Goal: Task Accomplishment & Management: Use online tool/utility

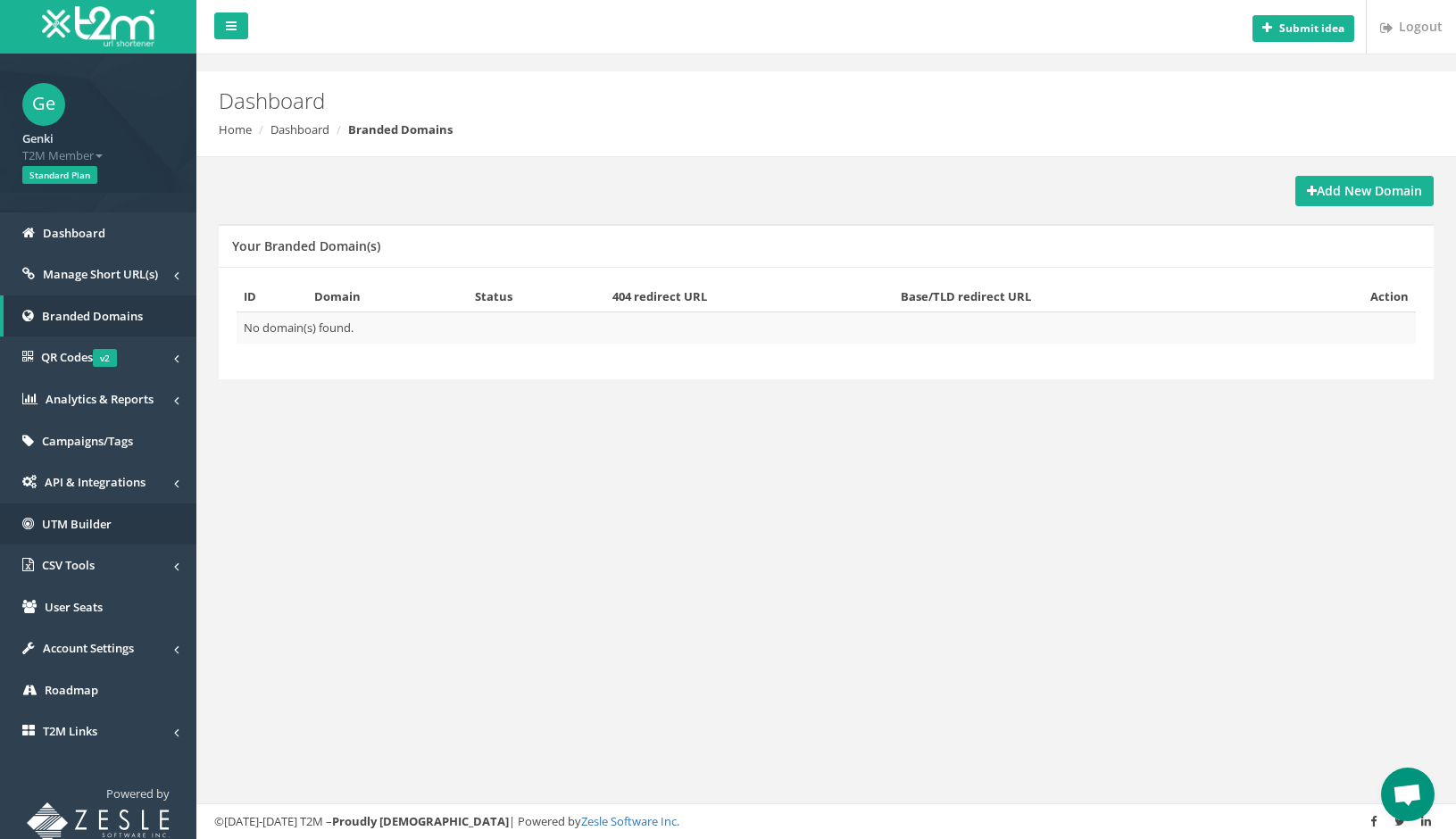
scroll to position [5, 0]
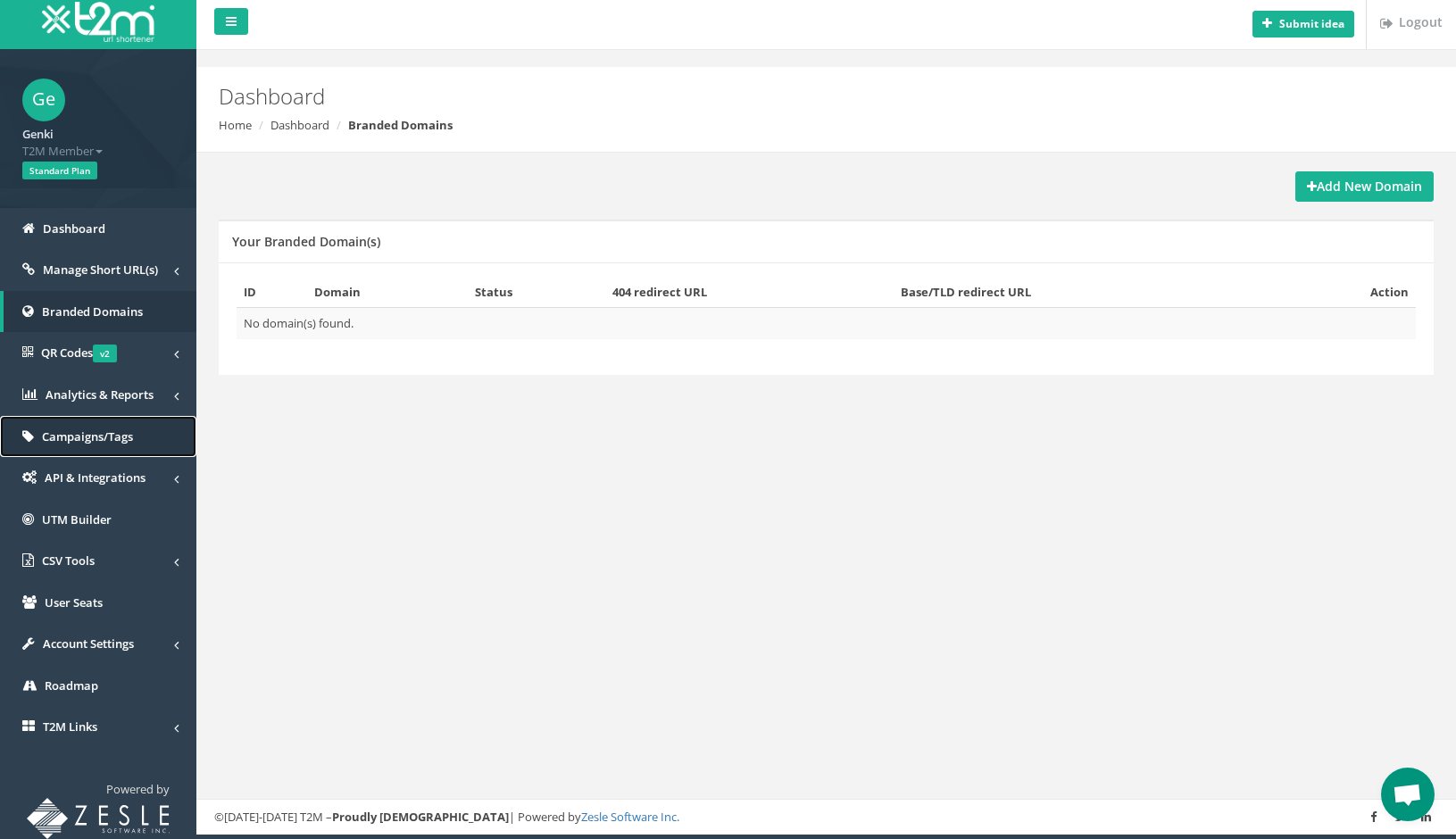
click at [121, 426] on link "Campaigns/Tags" at bounding box center [98, 437] width 197 height 42
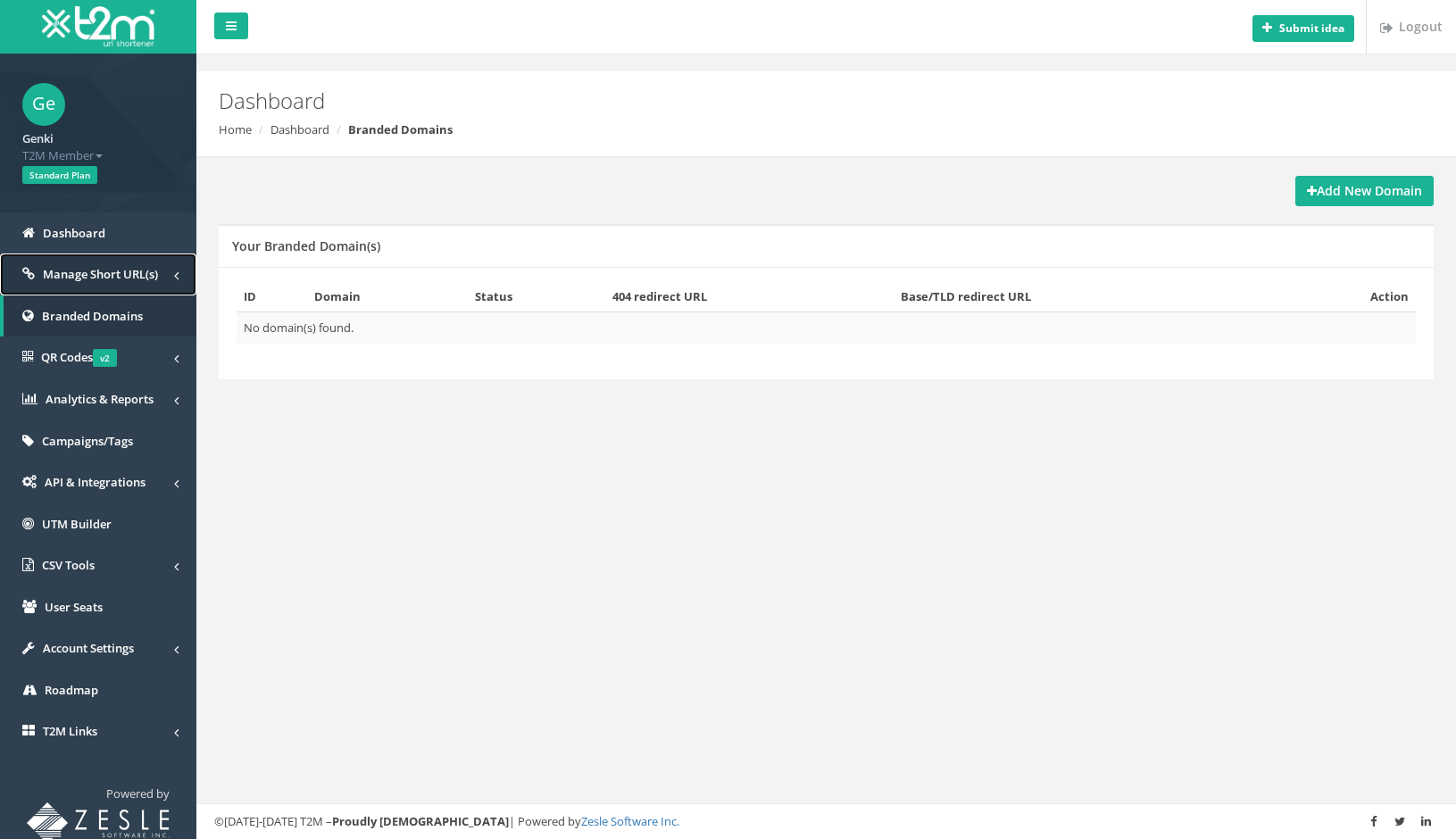
click at [122, 281] on span "Manage Short URL(s)" at bounding box center [101, 274] width 116 height 16
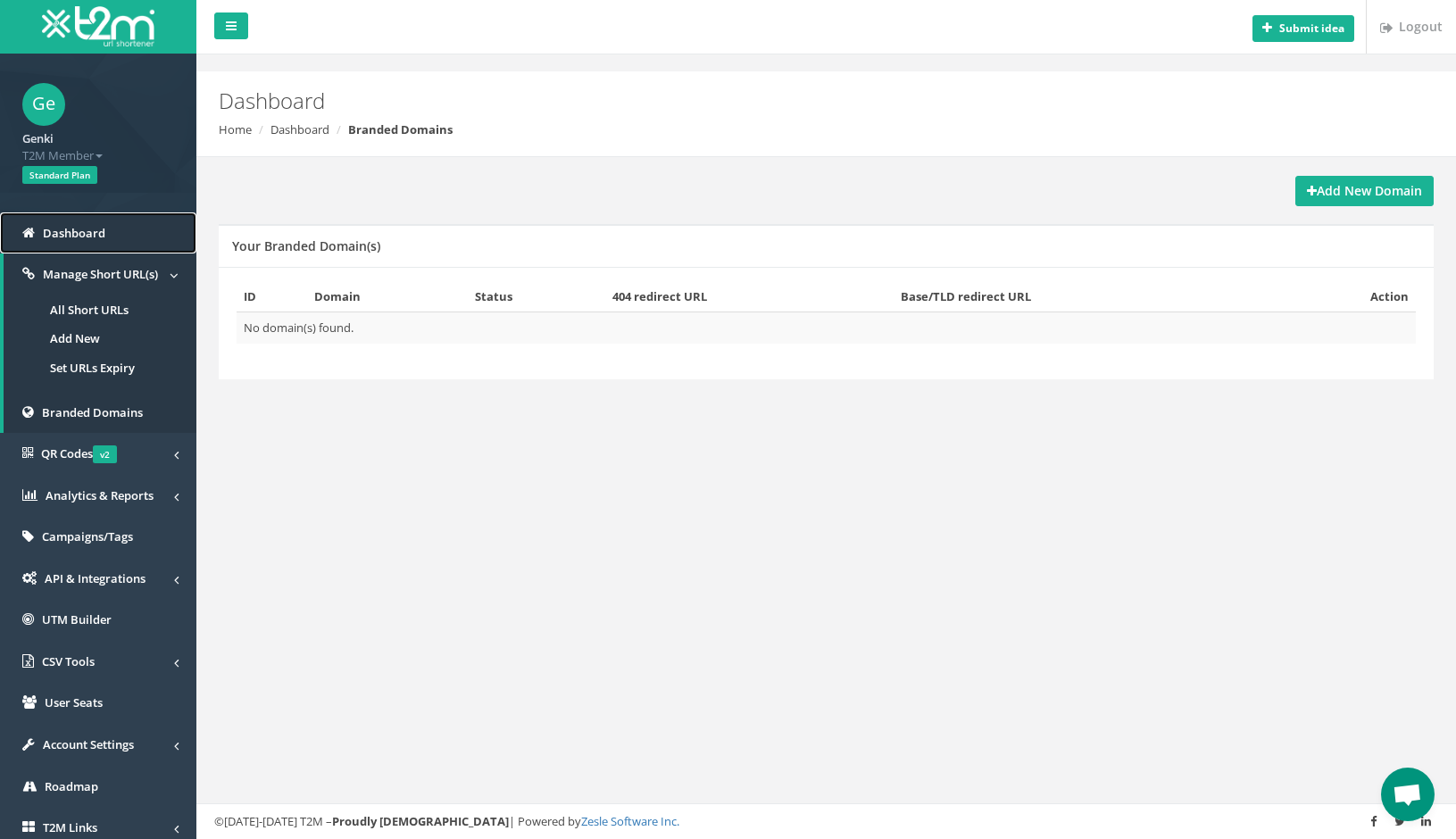
click at [83, 225] on span "Dashboard" at bounding box center [74, 233] width 63 height 16
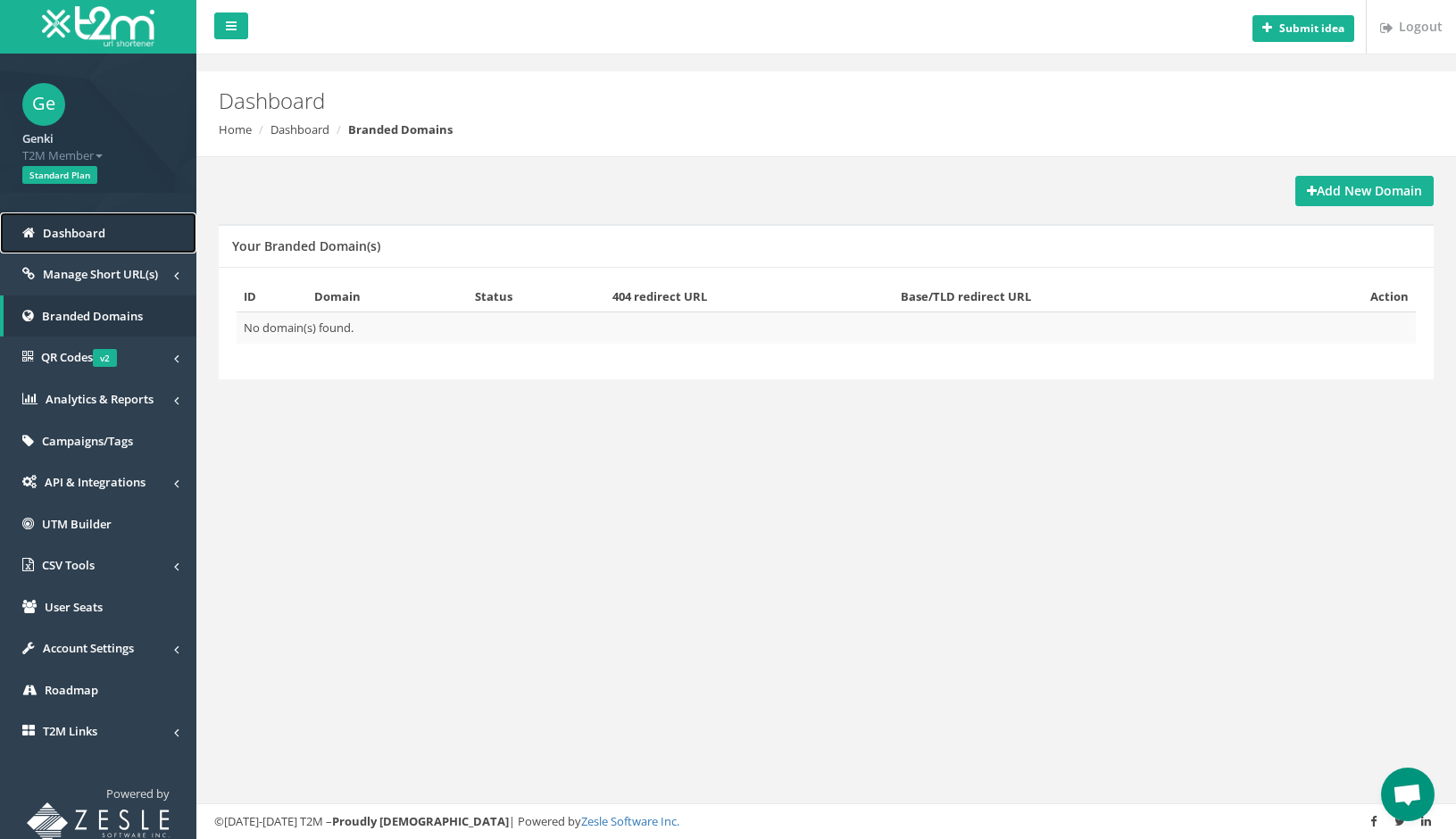
click at [69, 239] on span "Dashboard" at bounding box center [74, 233] width 63 height 16
click at [1333, 189] on strong "Add New Domain" at bounding box center [1365, 190] width 116 height 17
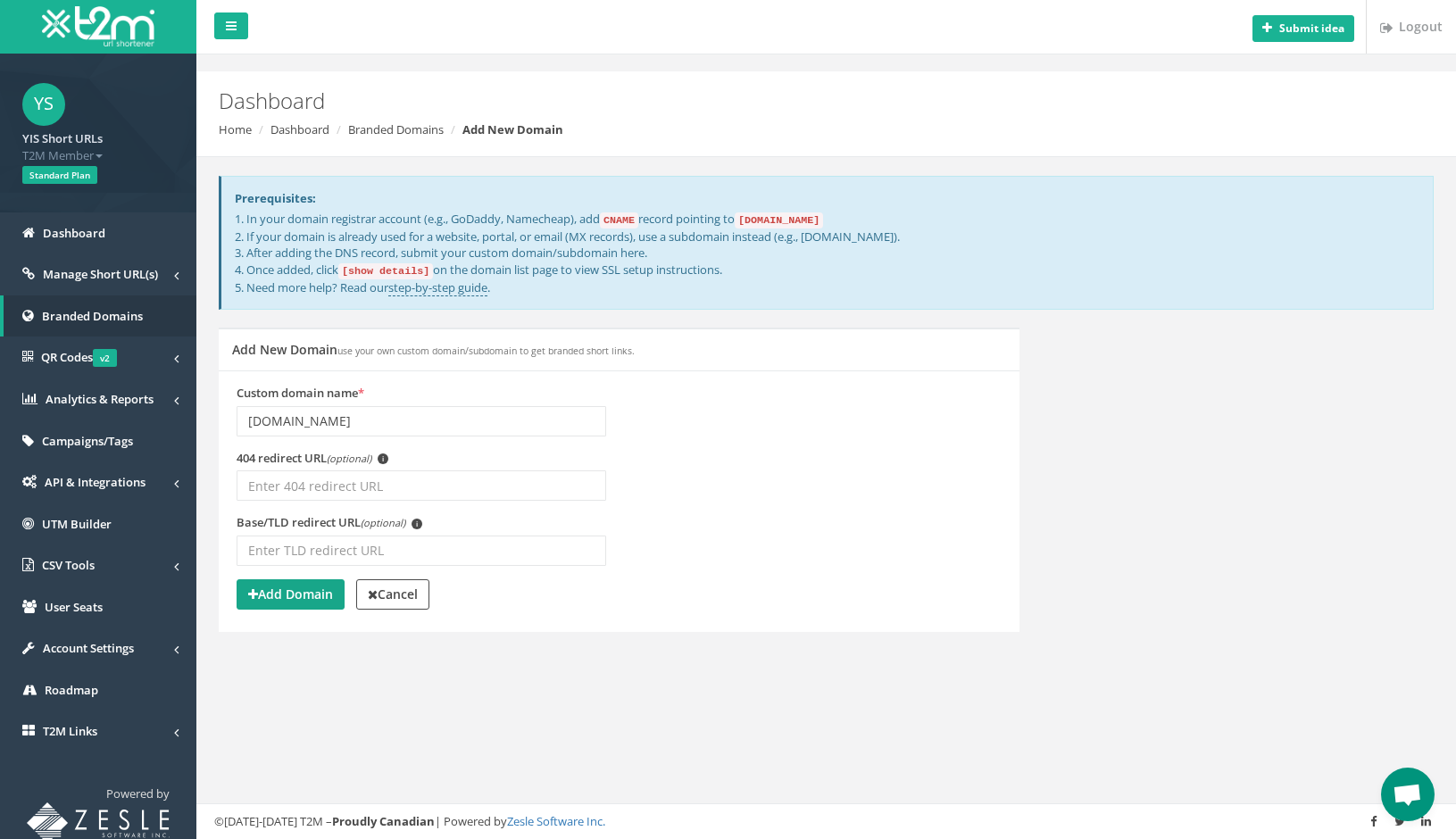
type input "yis.jp"
click at [316, 596] on strong "Add Domain" at bounding box center [290, 593] width 85 height 17
click at [783, 219] on code "[DOMAIN_NAME]" at bounding box center [778, 220] width 88 height 16
click at [808, 213] on code "[DOMAIN_NAME]" at bounding box center [778, 220] width 88 height 16
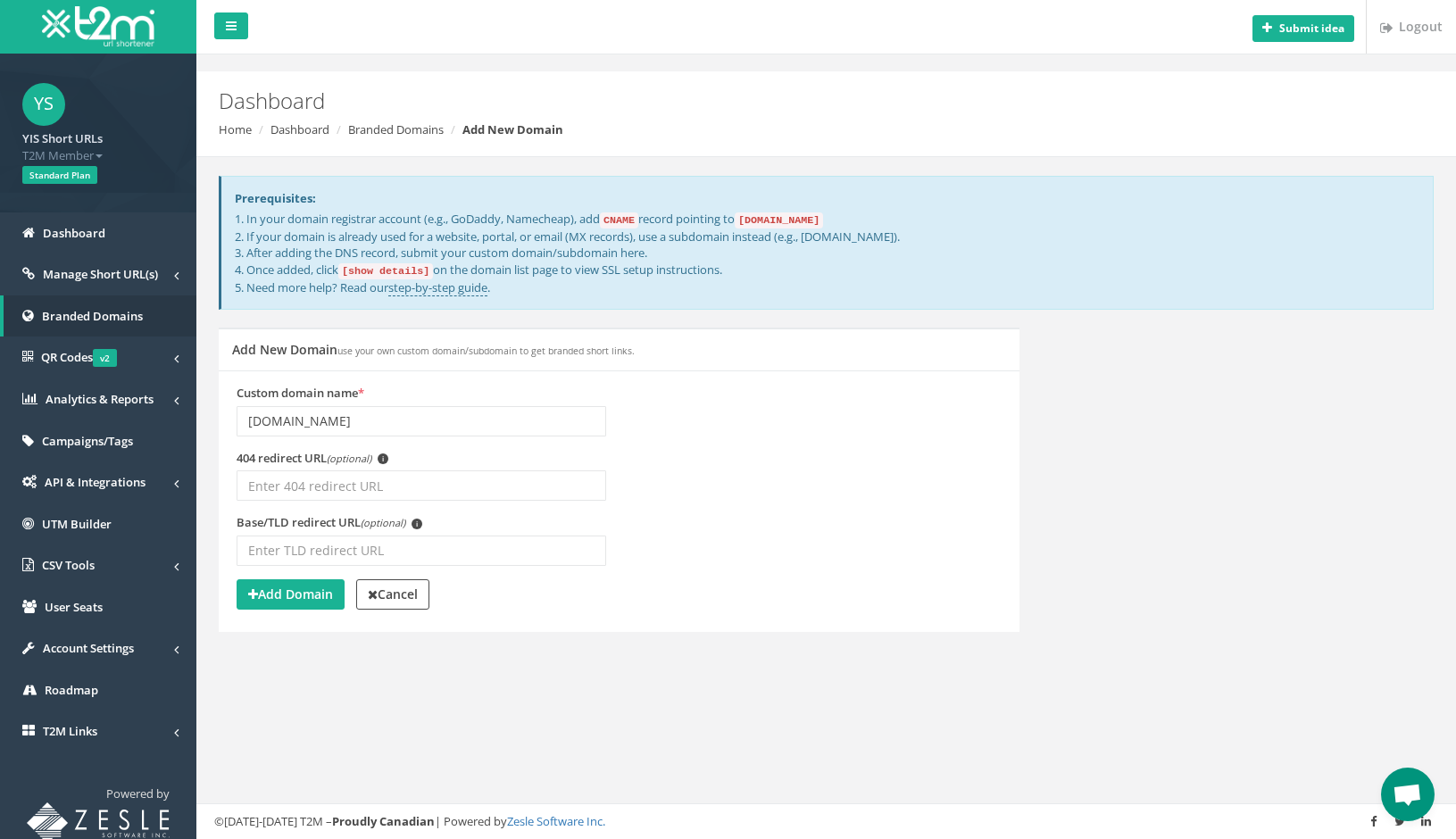
drag, startPoint x: 852, startPoint y: 217, endPoint x: 756, endPoint y: 224, distance: 96.3
click at [756, 224] on code "[DOMAIN_NAME]" at bounding box center [778, 220] width 88 height 16
copy code "[DOMAIN_NAME]"
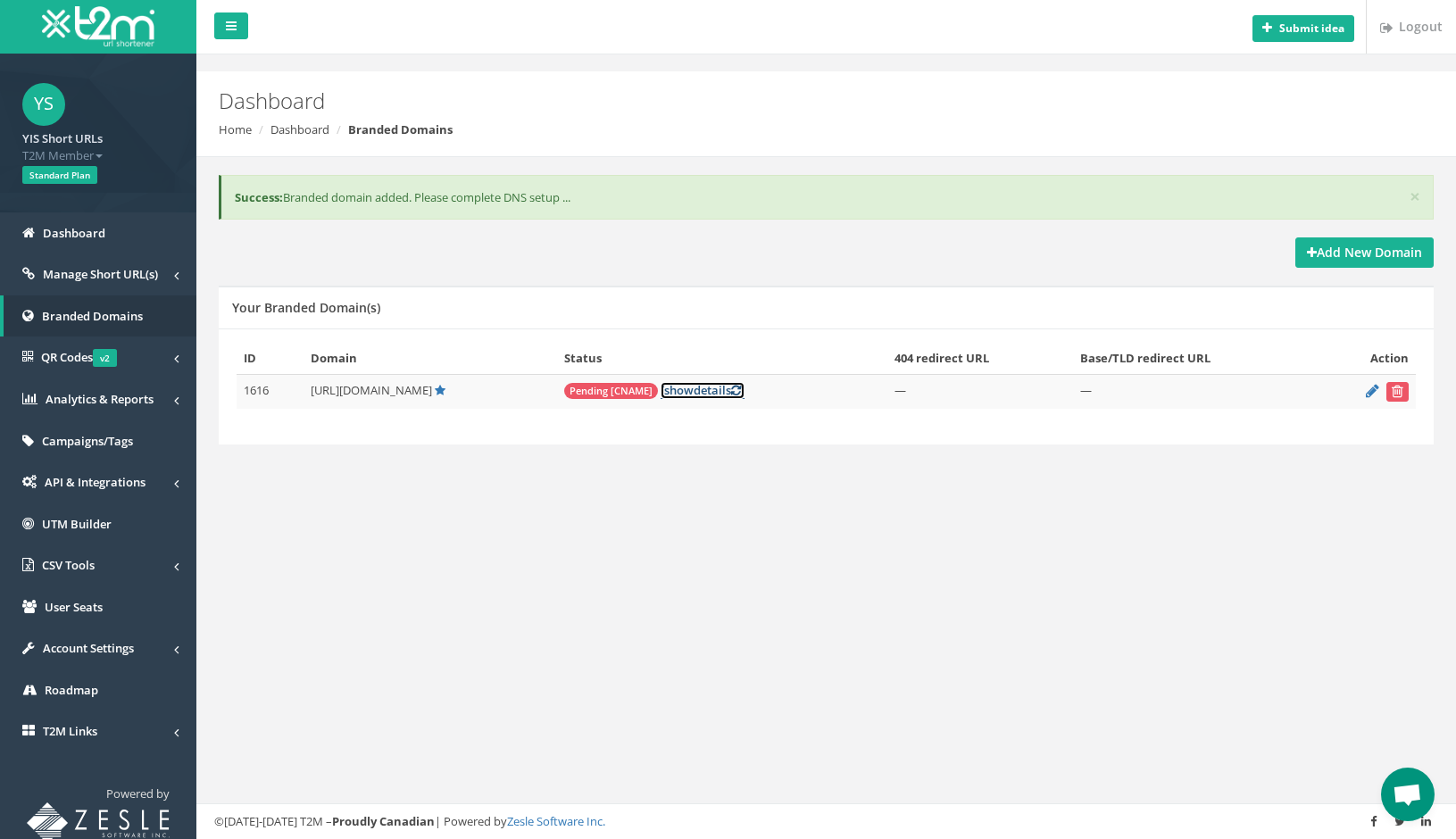
click at [661, 395] on link "[ show details ]" at bounding box center [703, 390] width 84 height 17
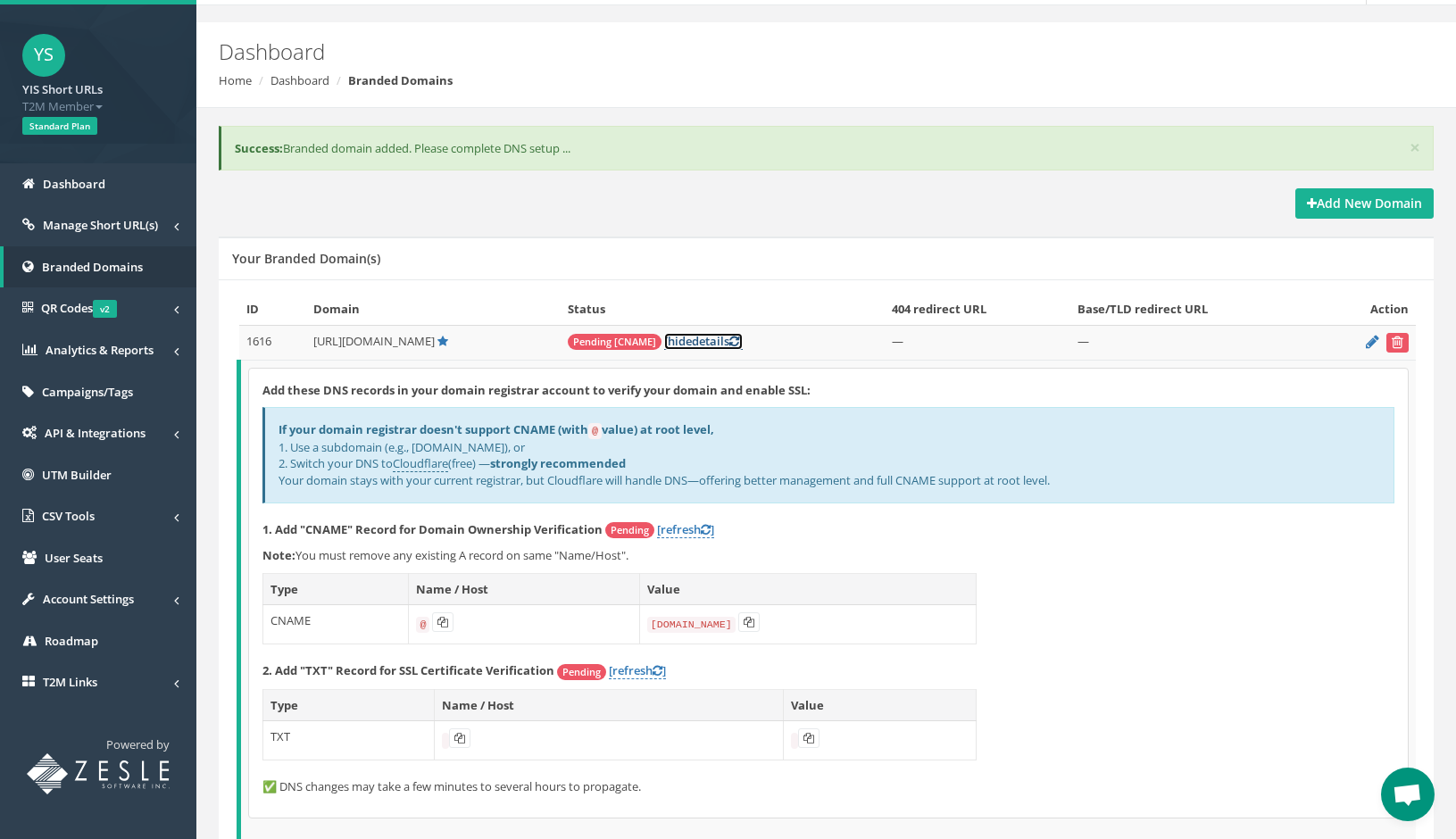
scroll to position [147, 0]
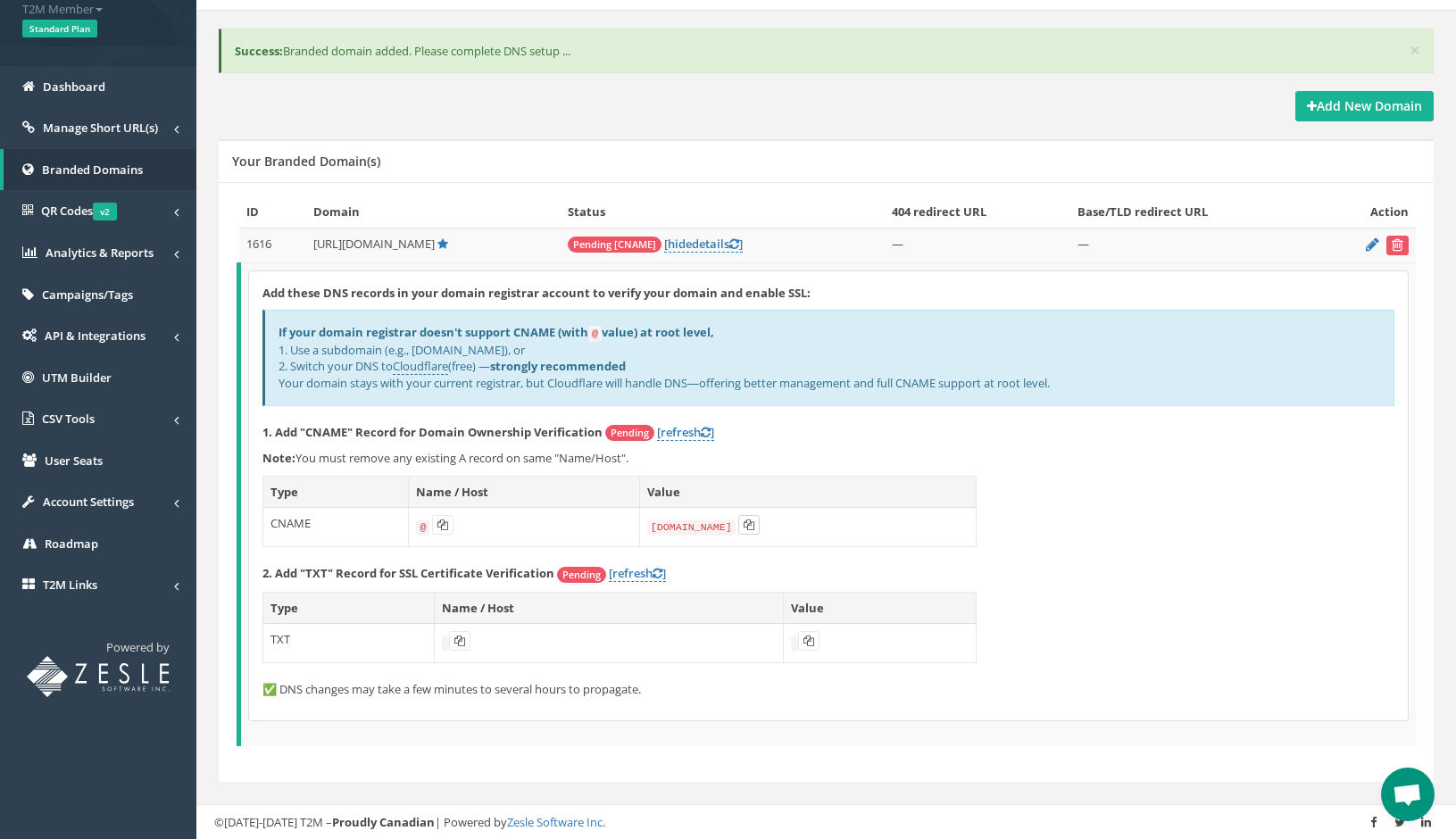
click at [743, 526] on icon at bounding box center [748, 525] width 11 height 11
click at [457, 640] on icon at bounding box center [459, 640] width 11 height 11
click at [1286, 635] on div "Add these DNS records in your domain registrar account to verify your domain an…" at bounding box center [827, 495] width 1158 height 449
click at [1372, 245] on icon at bounding box center [1373, 244] width 14 height 12
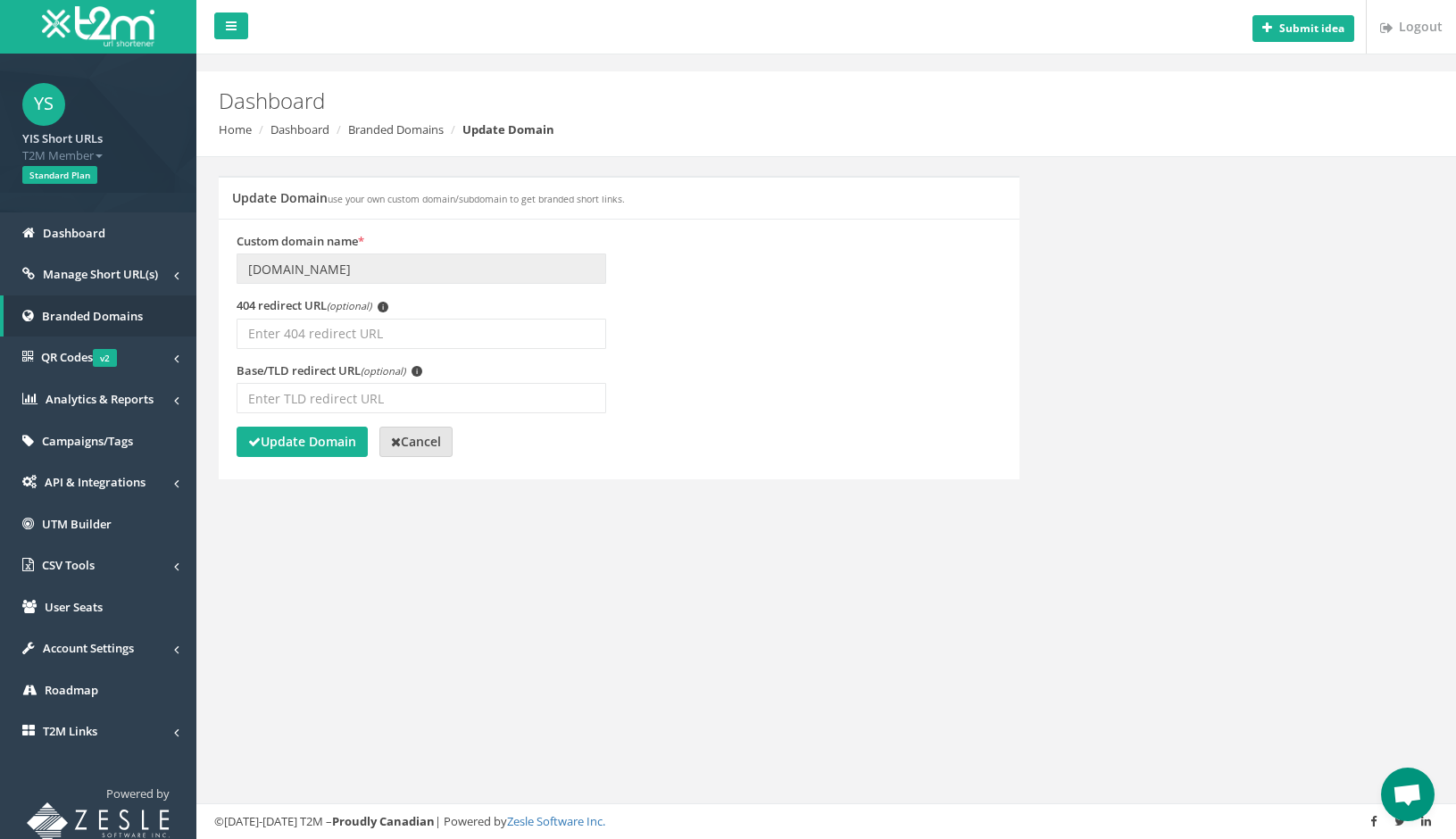
click at [422, 447] on strong "Cancel" at bounding box center [415, 441] width 50 height 17
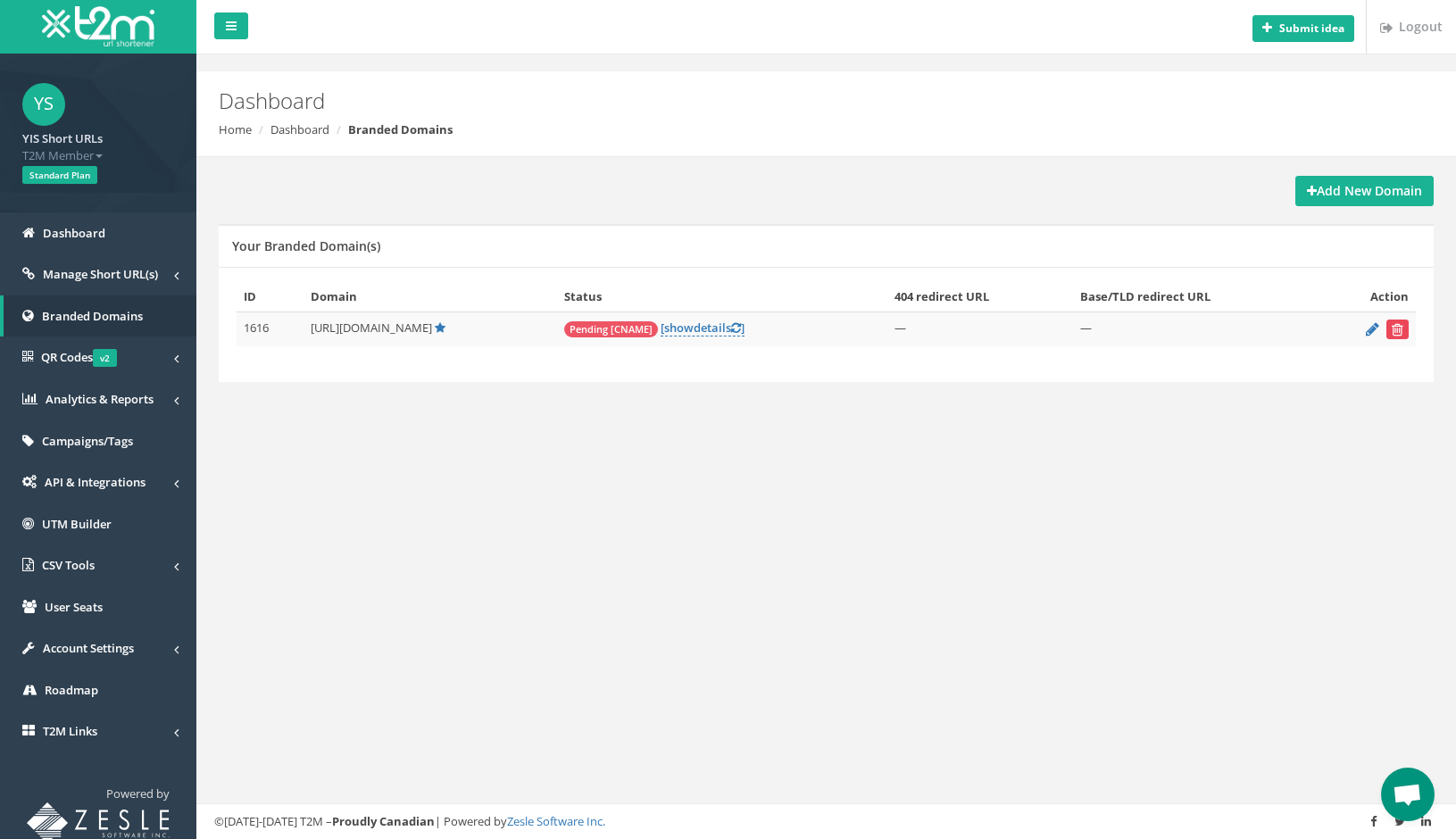
click at [1395, 327] on icon "submit" at bounding box center [1397, 329] width 12 height 11
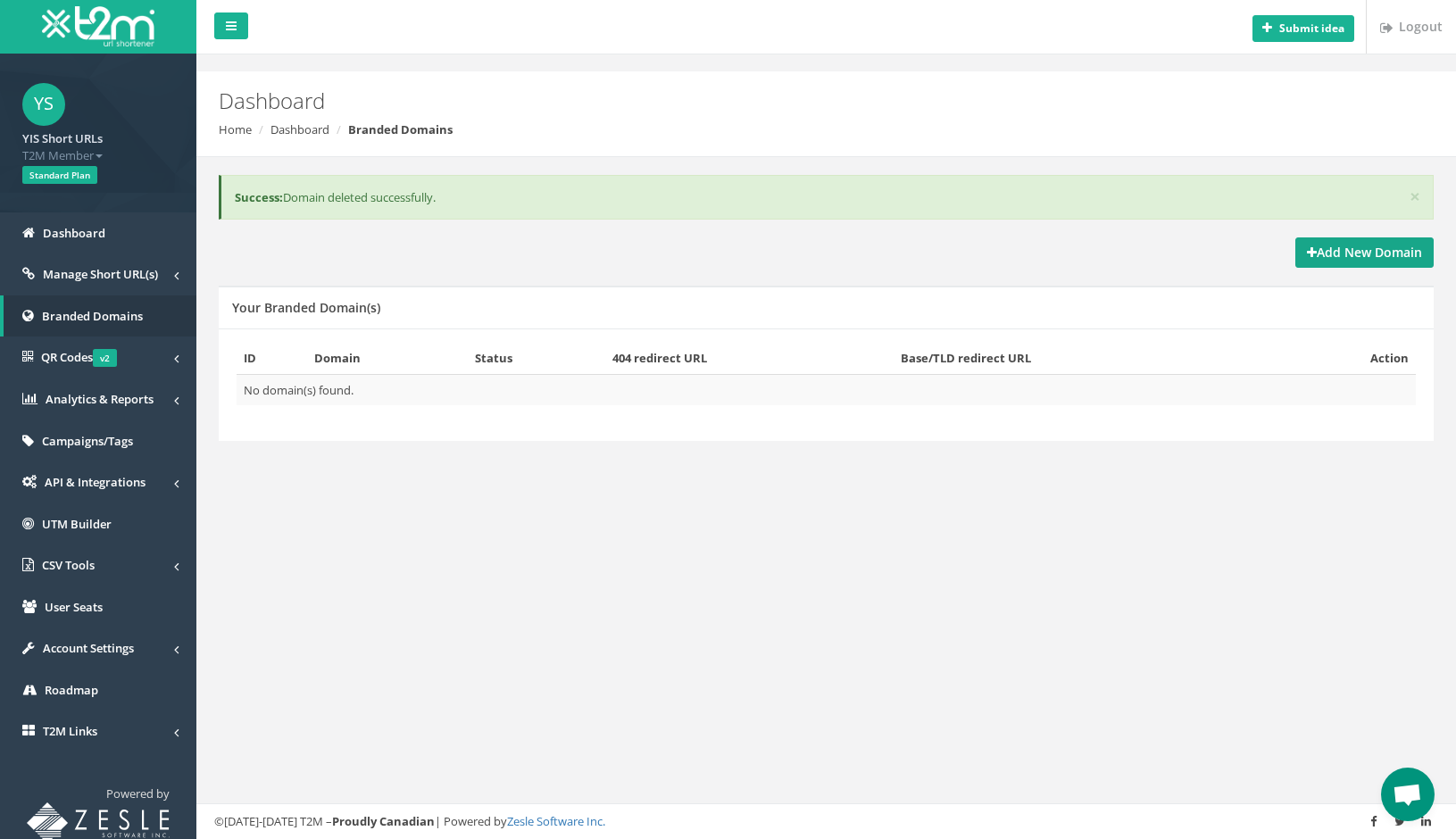
click at [1360, 253] on strong "Add New Domain" at bounding box center [1365, 252] width 116 height 17
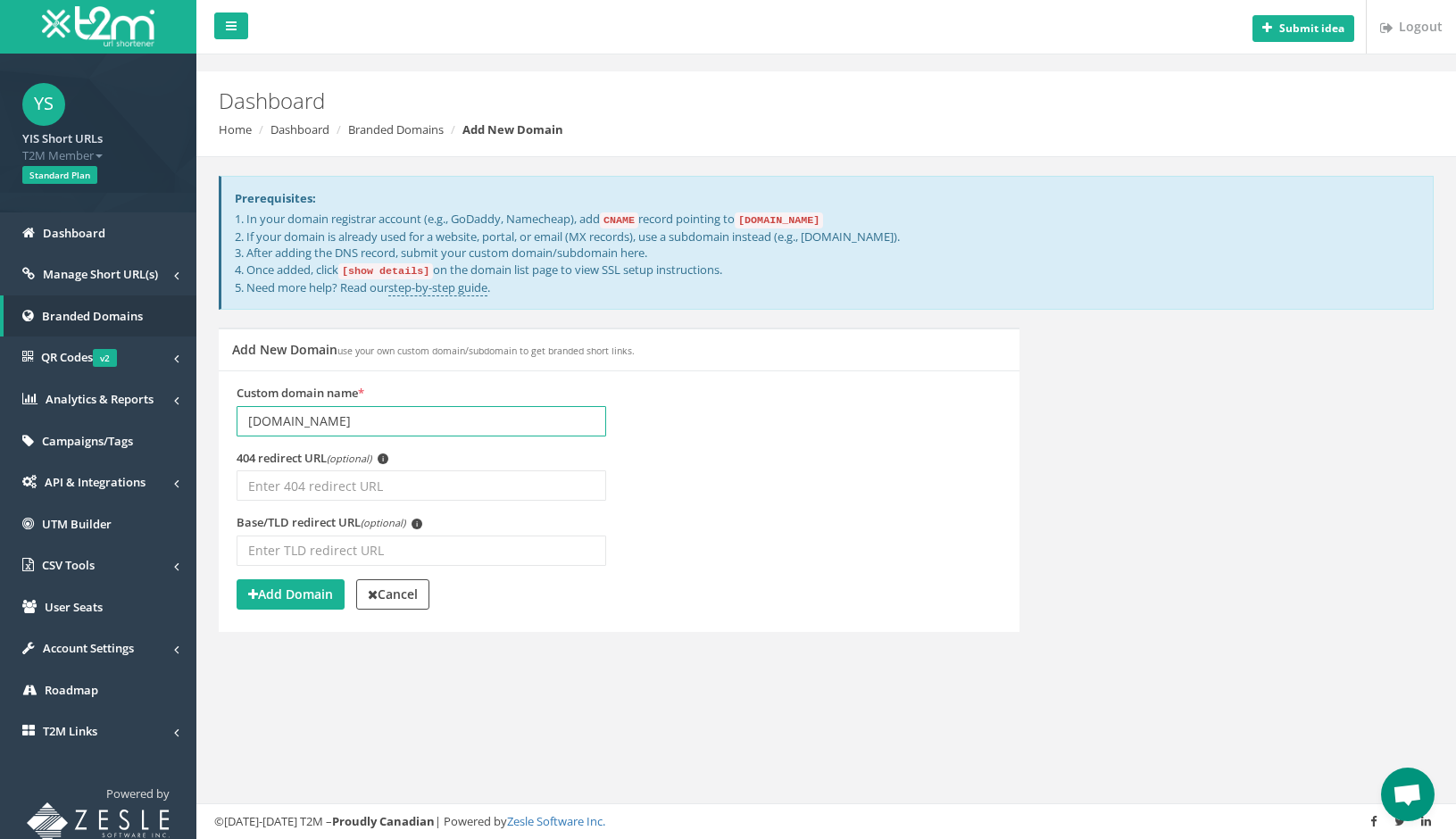
type input "[DOMAIN_NAME]"
click at [734, 256] on p "1. In your domain registrar account (e.g., GoDaddy, Namecheap), add CNAME recor…" at bounding box center [827, 253] width 1185 height 85
click at [322, 591] on strong "Add Domain" at bounding box center [290, 593] width 85 height 17
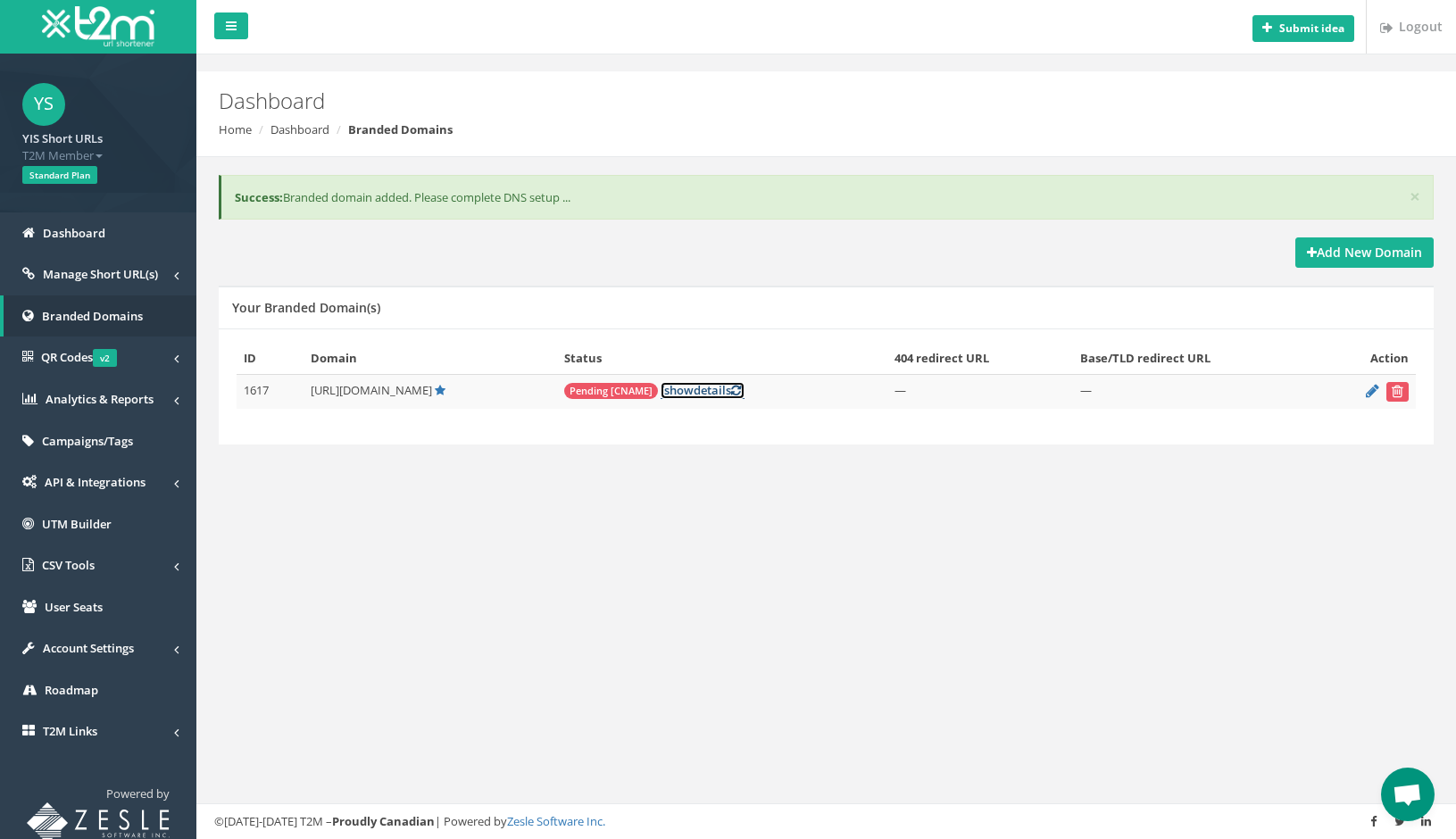
click at [661, 390] on link "[ show details ]" at bounding box center [703, 390] width 84 height 17
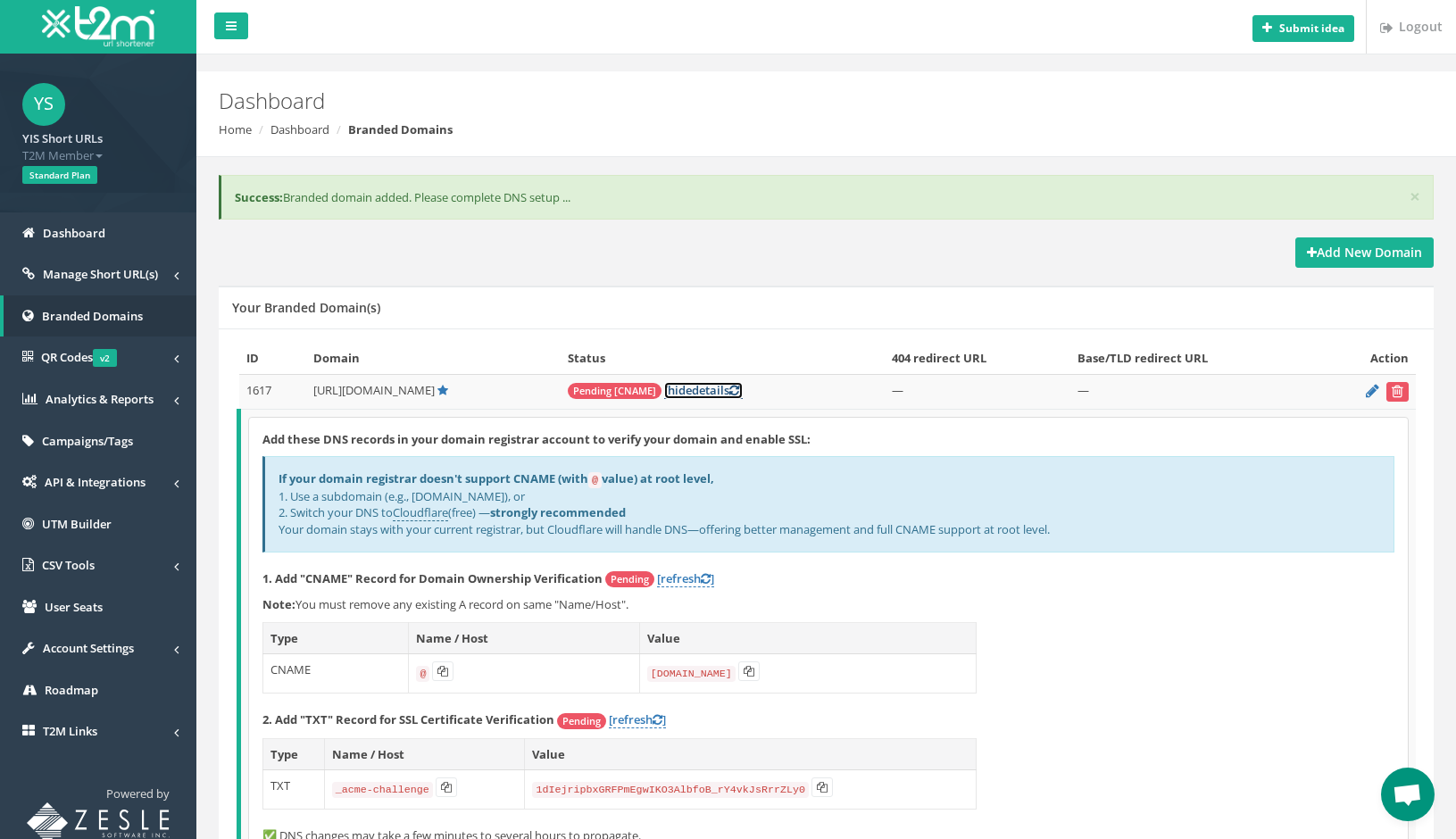
scroll to position [10, 0]
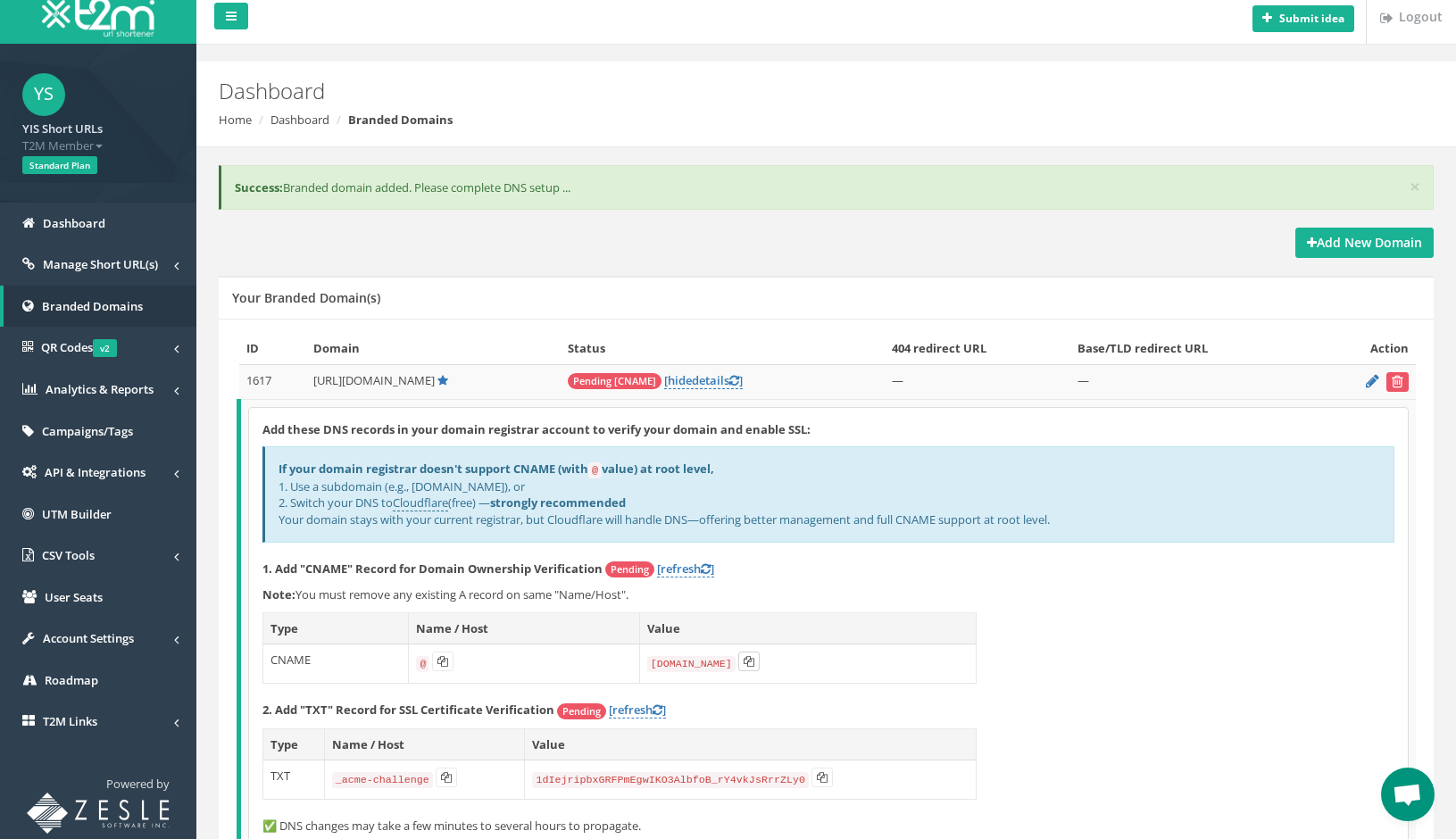
click at [752, 657] on button at bounding box center [749, 662] width 22 height 20
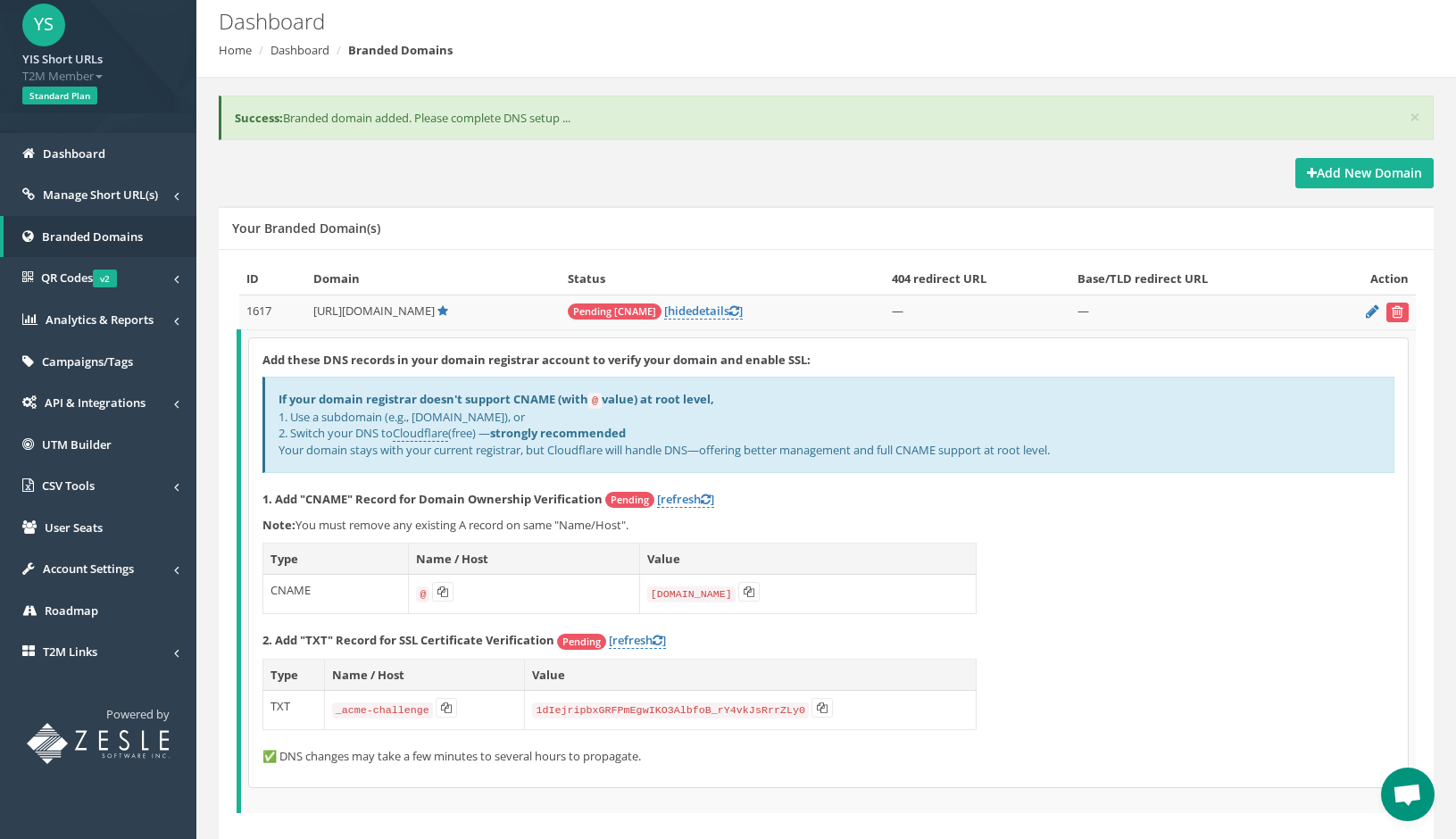
scroll to position [0, 0]
